Goal: Task Accomplishment & Management: Complete application form

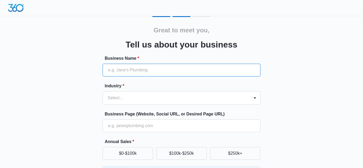
click at [144, 71] on input "Business Name *" at bounding box center [182, 70] width 158 height 13
type input "Scrapz Official"
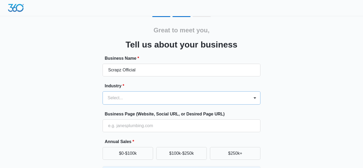
click at [128, 103] on div "Select..." at bounding box center [182, 97] width 158 height 13
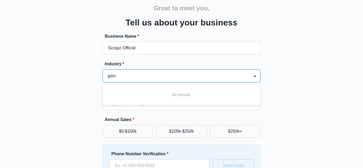
type input "gam"
type input "gaming"
click at [73, 101] on div "Great to meet you, Tell us about your business Business Name * Scrapz Official …" at bounding box center [181, 102] width 319 height 216
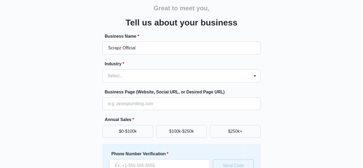
scroll to position [0, 0]
click at [120, 75] on div at bounding box center [175, 75] width 135 height 7
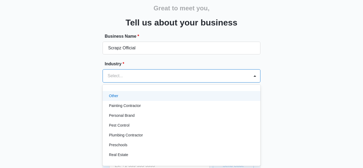
scroll to position [313, 0]
click at [115, 96] on p "Other" at bounding box center [113, 97] width 9 height 6
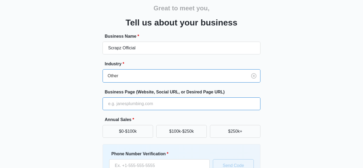
click at [111, 103] on input "Business Page (Website, Social URL, or Desired Page URL)" at bounding box center [182, 104] width 158 height 13
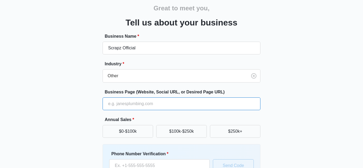
paste input "https://ScrapzYT.com"
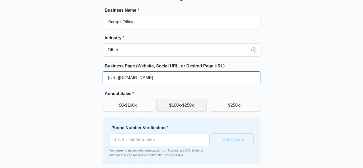
scroll to position [48, 0]
type input "https://ScrapzYT.com"
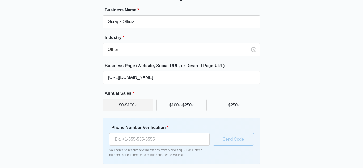
click at [124, 106] on button "$0-$100k" at bounding box center [128, 105] width 50 height 13
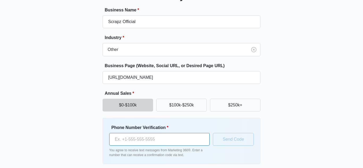
click at [138, 141] on input "Phone Number Verification *" at bounding box center [159, 139] width 100 height 13
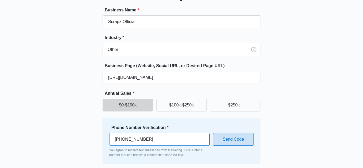
type input "(480) 347-7892"
click at [234, 136] on button "Send Code" at bounding box center [233, 139] width 41 height 13
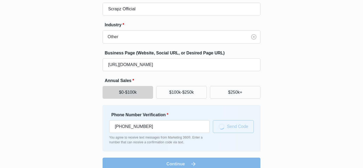
scroll to position [70, 0]
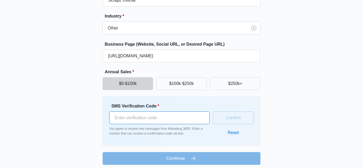
click at [142, 117] on input "SMS Verification Code *" at bounding box center [159, 118] width 100 height 13
type input "651073"
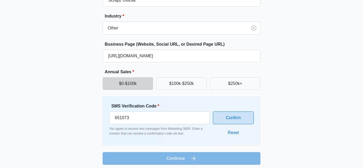
click at [227, 119] on button "Confirm" at bounding box center [233, 118] width 41 height 13
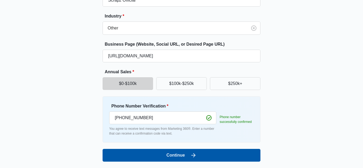
click at [191, 153] on icon "submit" at bounding box center [193, 155] width 6 height 6
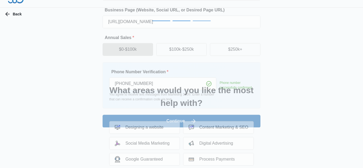
scroll to position [0, 0]
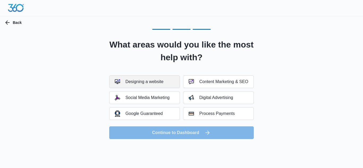
click at [130, 88] on button "Designing a website" at bounding box center [144, 81] width 71 height 13
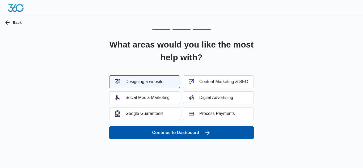
click at [140, 136] on button "Continue to Dashboard" at bounding box center [181, 133] width 145 height 13
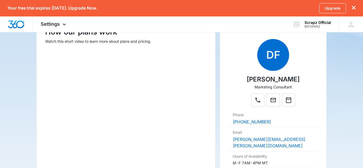
scroll to position [85, 0]
